Goal: Navigation & Orientation: Understand site structure

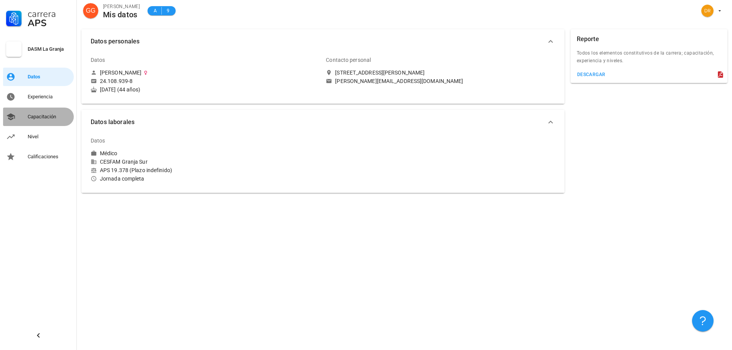
click at [39, 116] on div "Capacitación" at bounding box center [49, 117] width 43 height 6
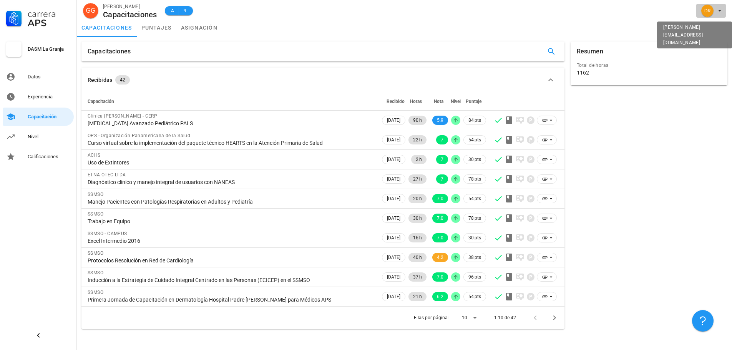
click at [718, 13] on icon "button" at bounding box center [720, 11] width 6 height 6
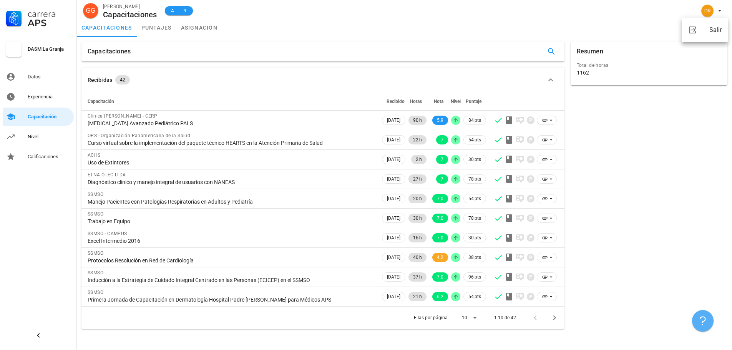
click at [701, 322] on icon "button" at bounding box center [702, 320] width 9 height 9
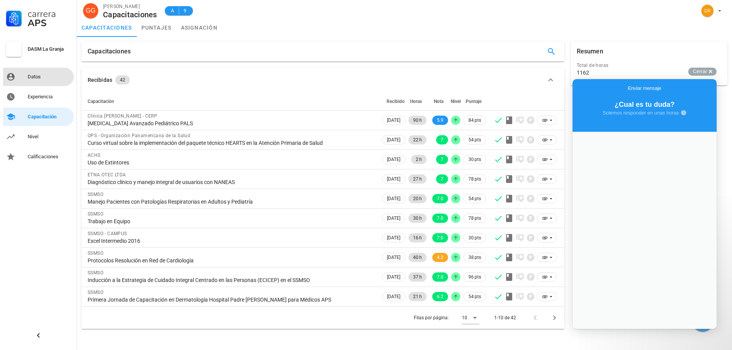
click at [34, 73] on div "Datos" at bounding box center [49, 77] width 43 height 12
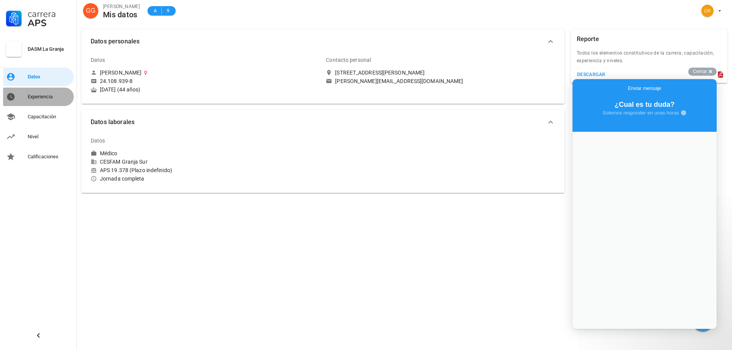
click at [35, 97] on div "Experiencia" at bounding box center [49, 97] width 43 height 6
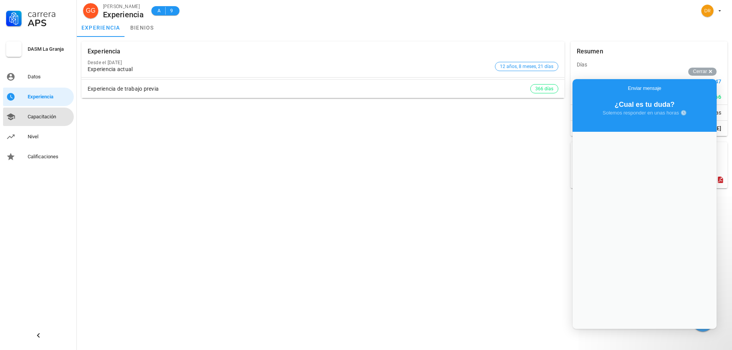
click at [34, 113] on div "Capacitación" at bounding box center [49, 117] width 43 height 12
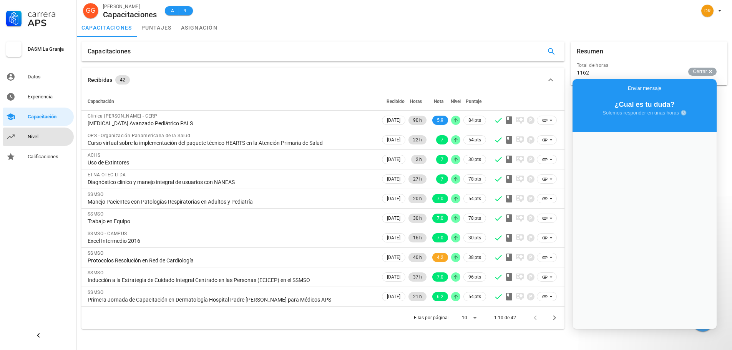
click at [32, 132] on div "Nivel" at bounding box center [49, 137] width 43 height 12
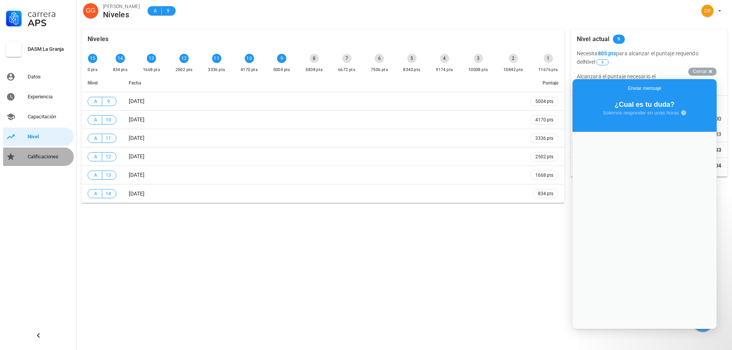
click at [33, 152] on div "Calificaciones" at bounding box center [49, 157] width 43 height 12
